Goal: Task Accomplishment & Management: Manage account settings

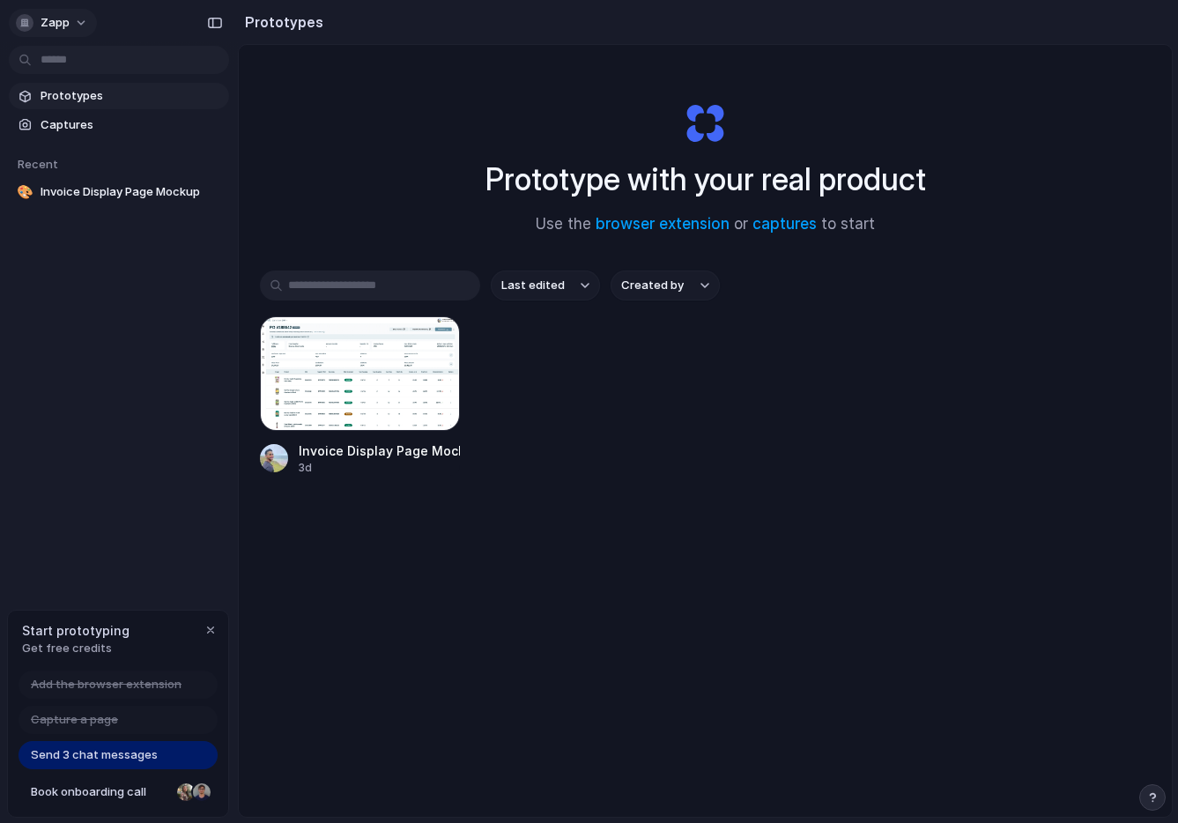
click at [80, 22] on button "Zapp" at bounding box center [53, 23] width 88 height 28
click at [75, 89] on span "Invite members" at bounding box center [83, 91] width 85 height 18
click at [209, 628] on div "button" at bounding box center [210, 630] width 14 height 14
